Goal: Find contact information: Find contact information

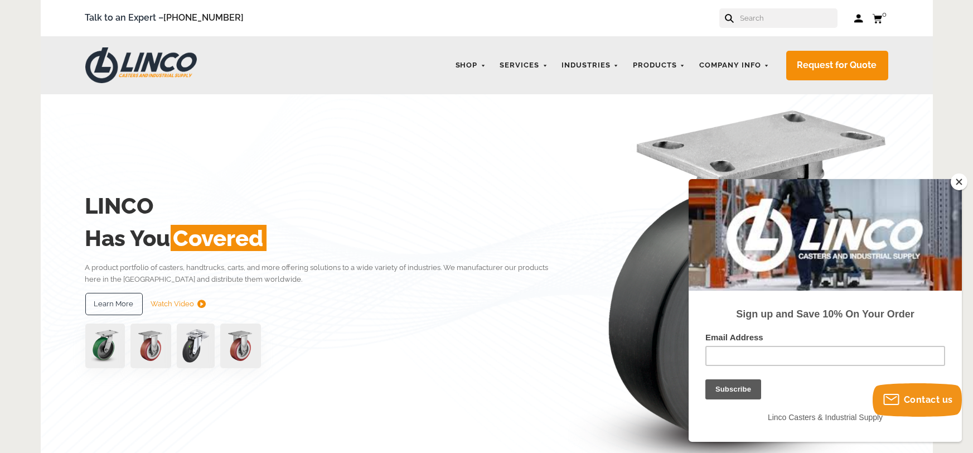
drag, startPoint x: 958, startPoint y: 182, endPoint x: 183, endPoint y: 1, distance: 795.7
click at [958, 182] on button "Close" at bounding box center [958, 181] width 17 height 17
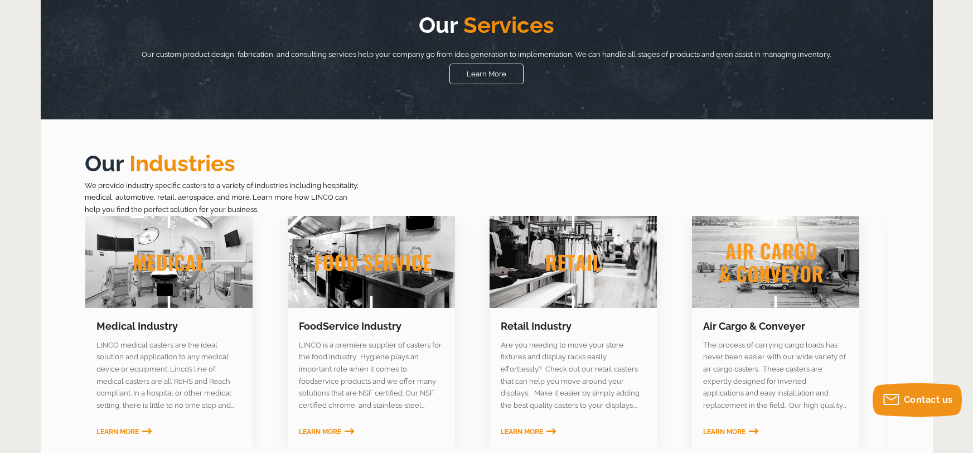
scroll to position [521, 0]
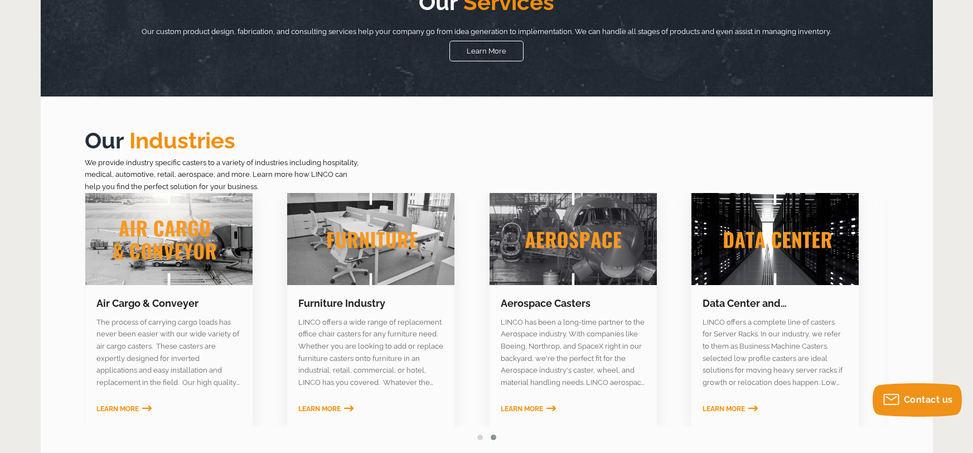
scroll to position [513, 0]
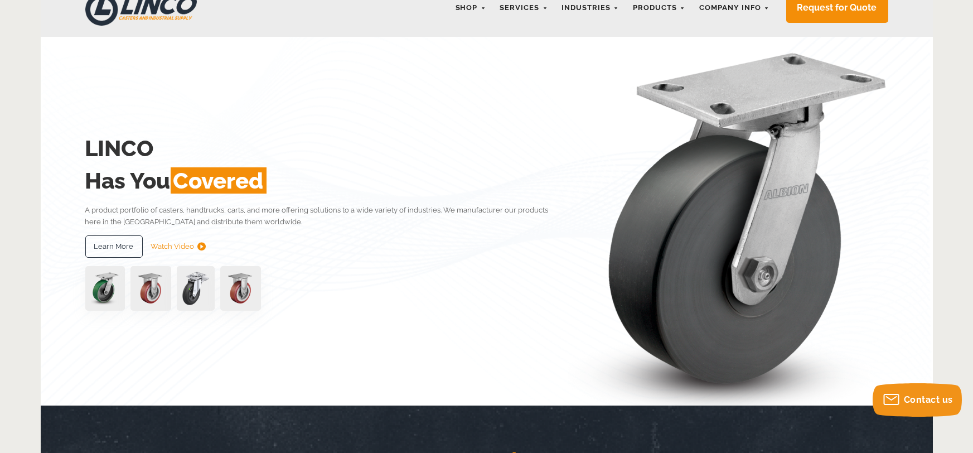
scroll to position [0, 0]
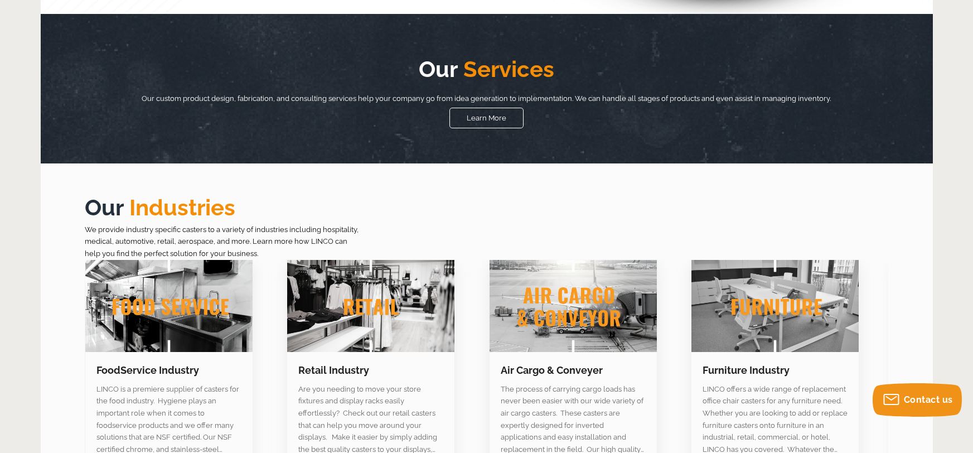
scroll to position [552, 0]
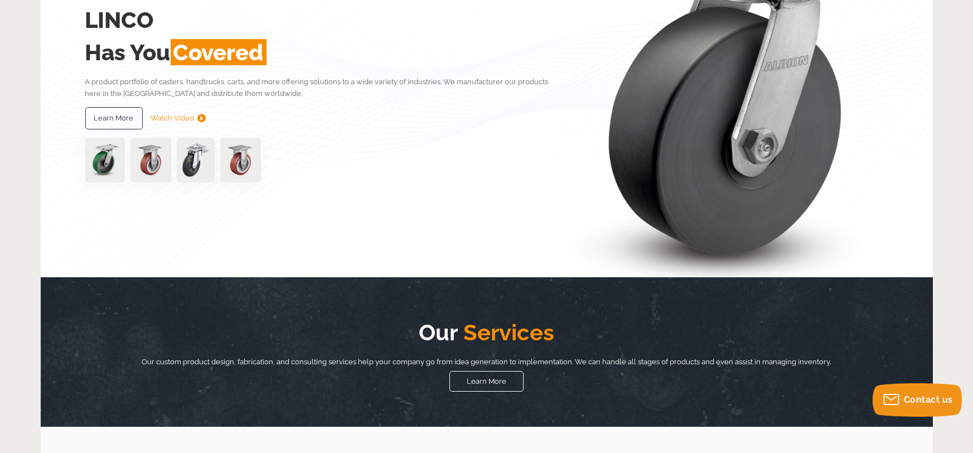
scroll to position [80, 0]
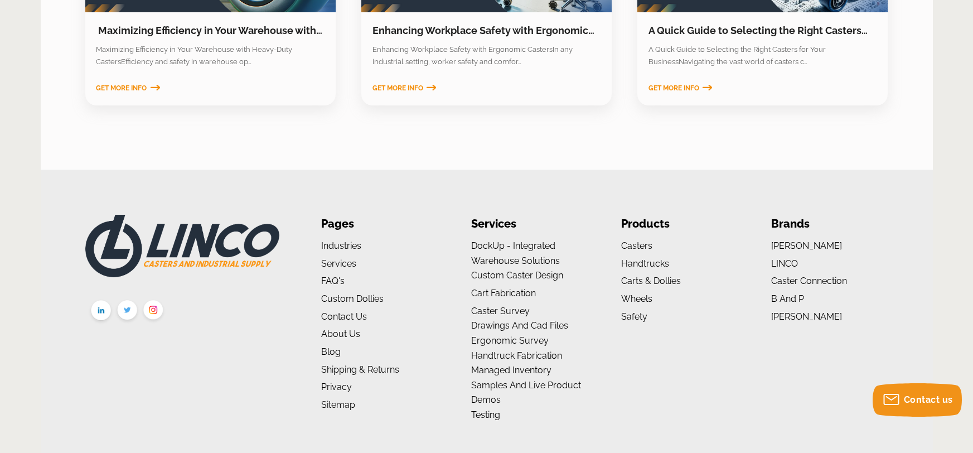
scroll to position [1846, 0]
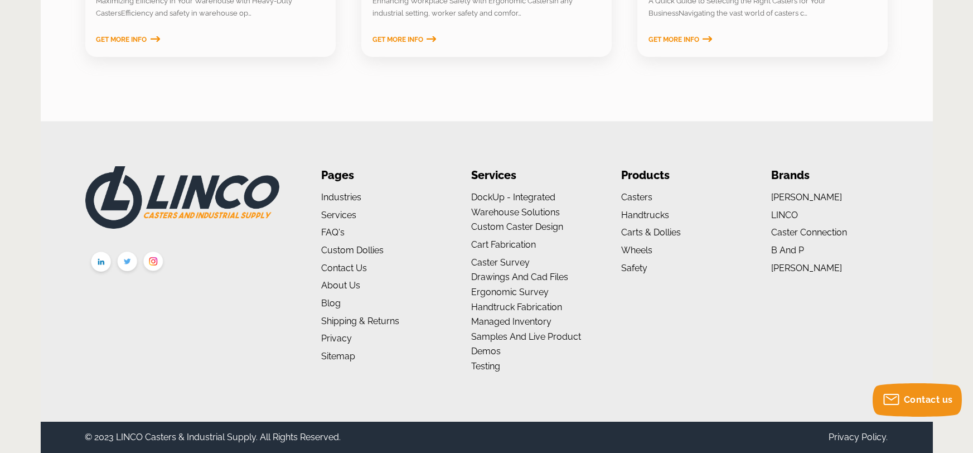
drag, startPoint x: 741, startPoint y: 106, endPoint x: 725, endPoint y: 108, distance: 15.7
click at [0, 452] on div at bounding box center [0, 453] width 0 height 0
click at [338, 264] on link "Contact Us" at bounding box center [344, 268] width 46 height 11
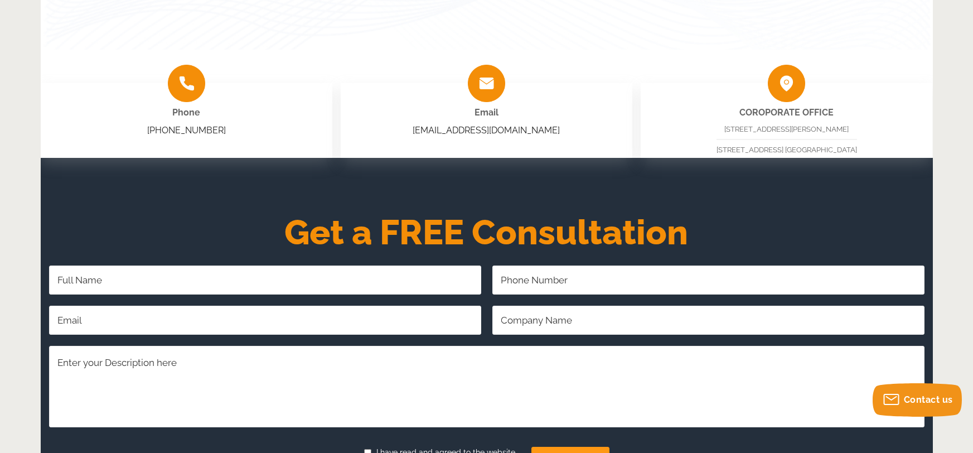
scroll to position [661, 0]
